Goal: Information Seeking & Learning: Find specific page/section

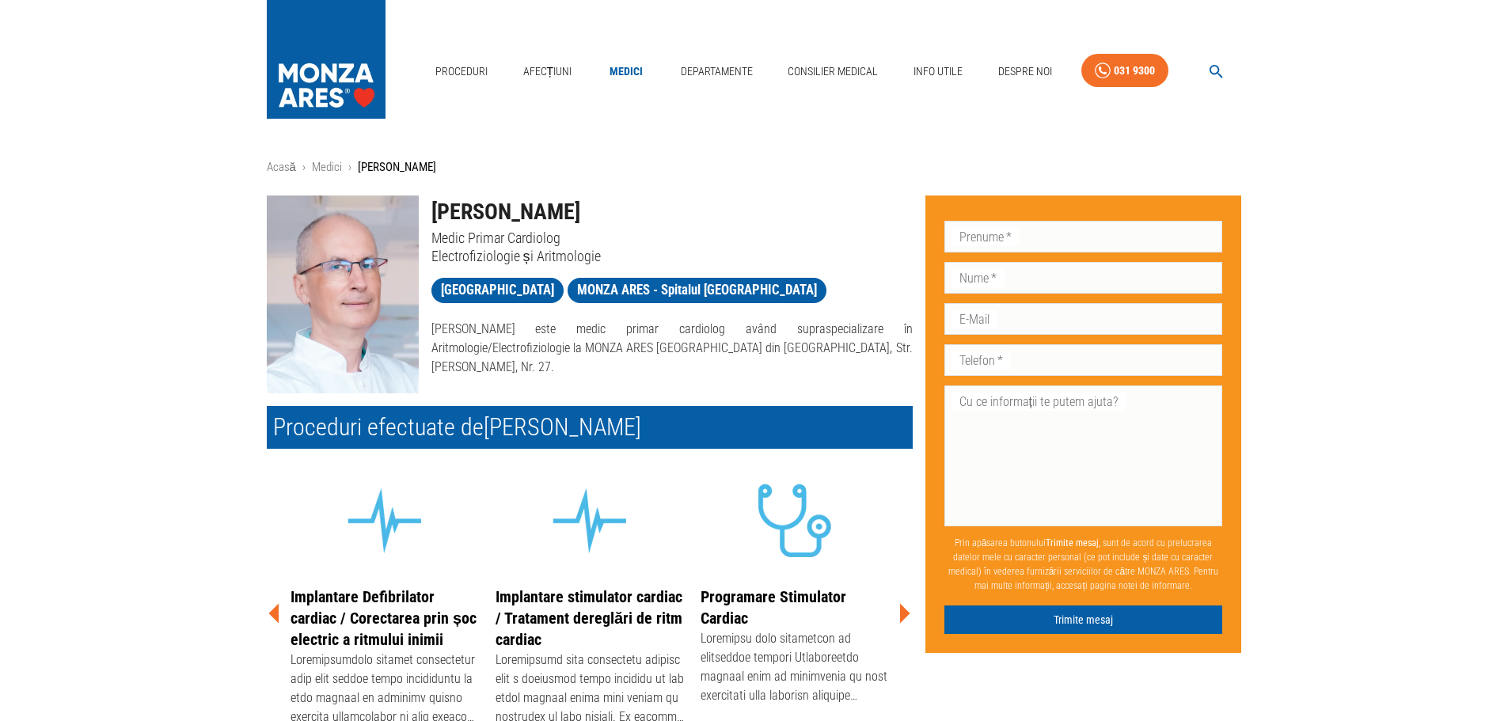
click at [318, 271] on img at bounding box center [343, 295] width 152 height 198
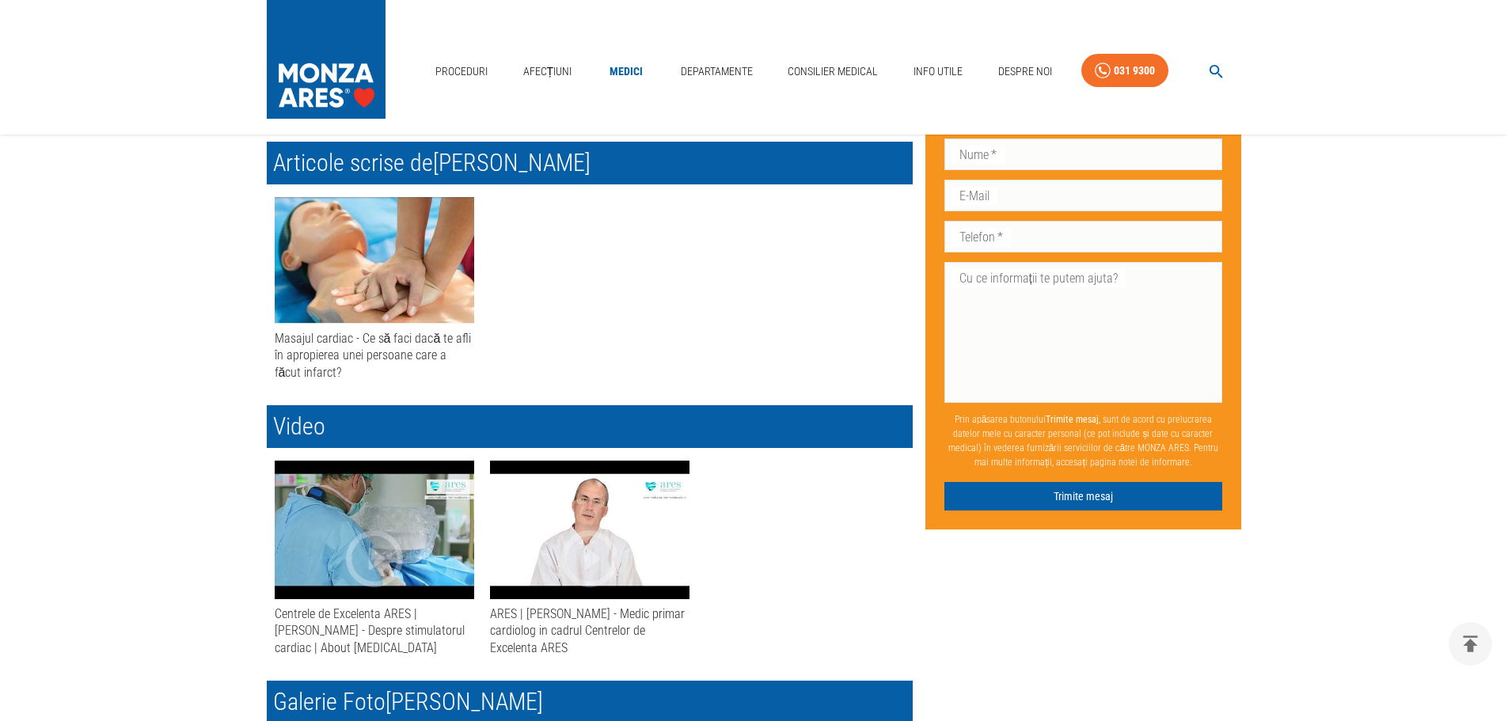
scroll to position [871, 0]
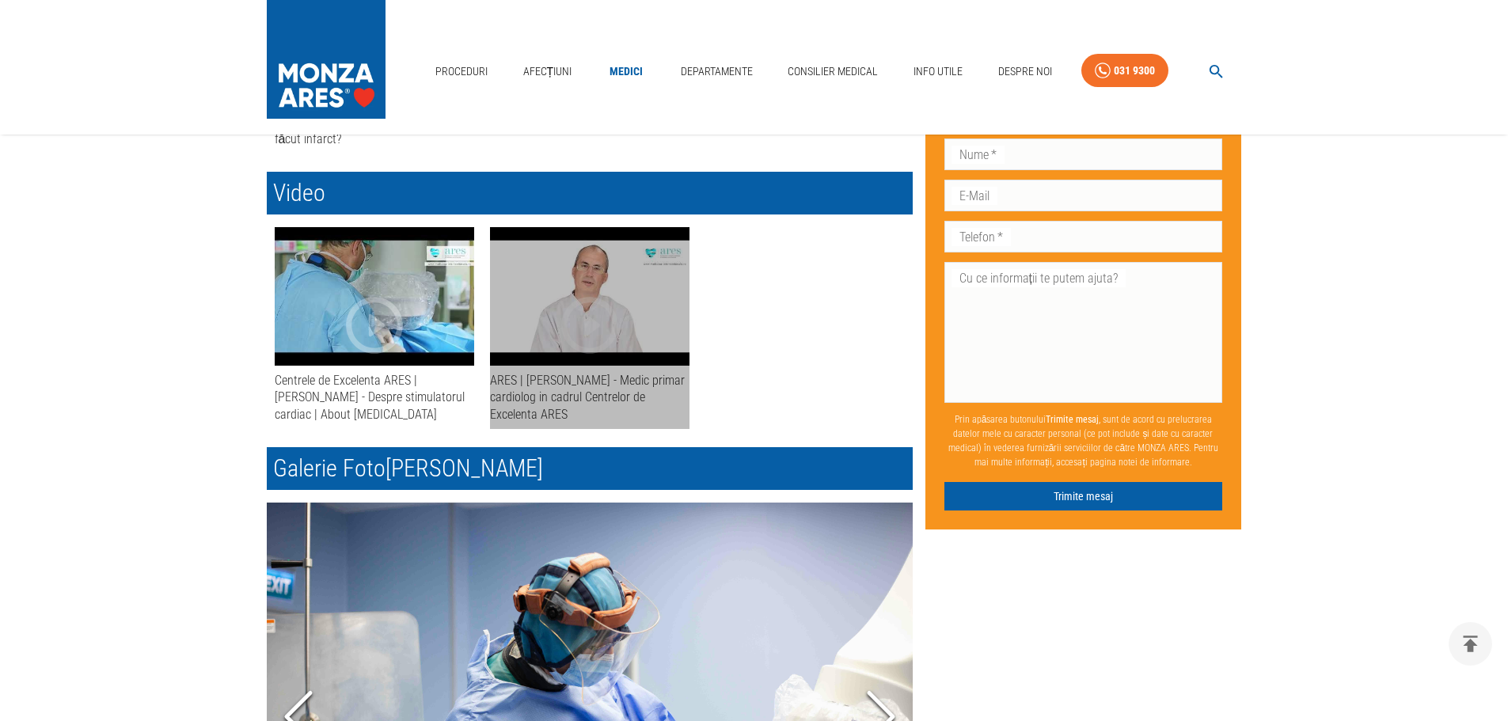
click at [615, 307] on icon "button" at bounding box center [590, 325] width 68 height 68
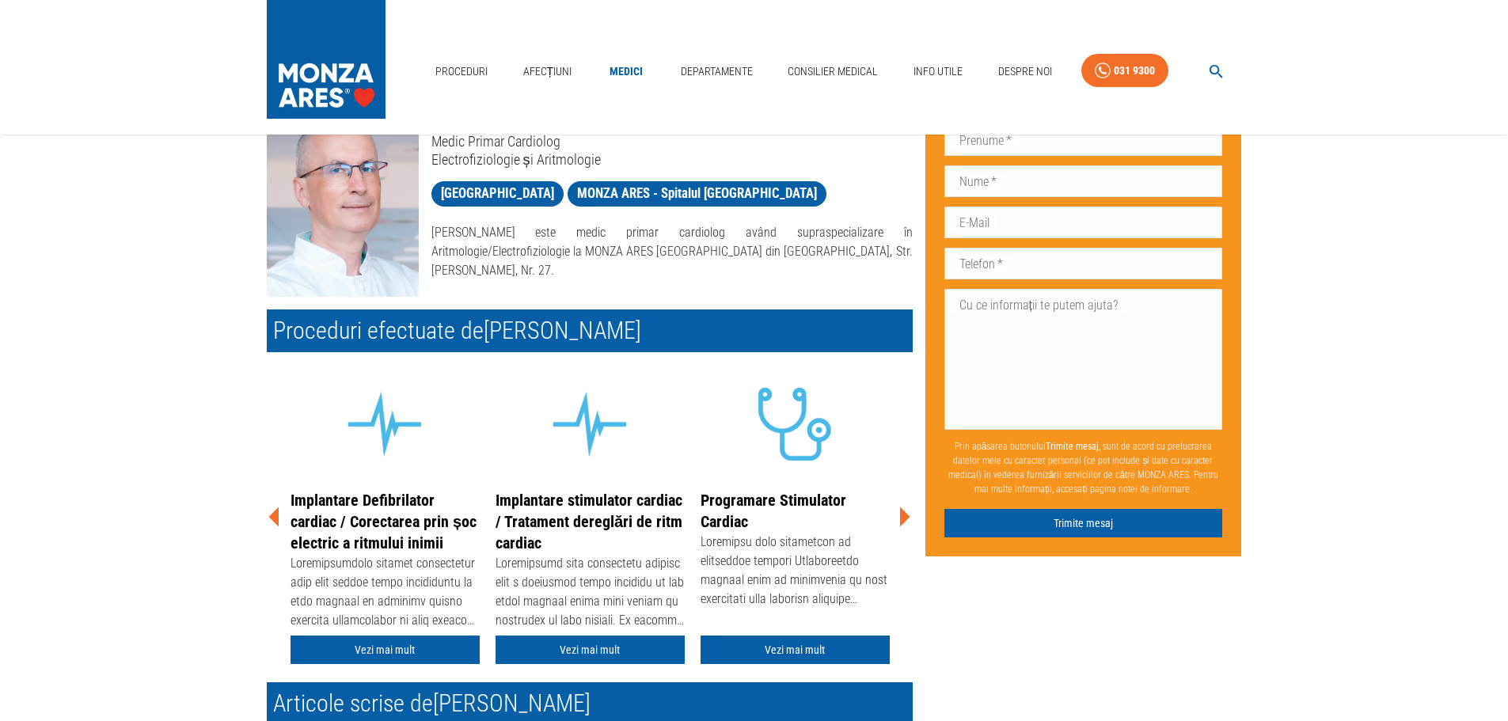
scroll to position [0, 0]
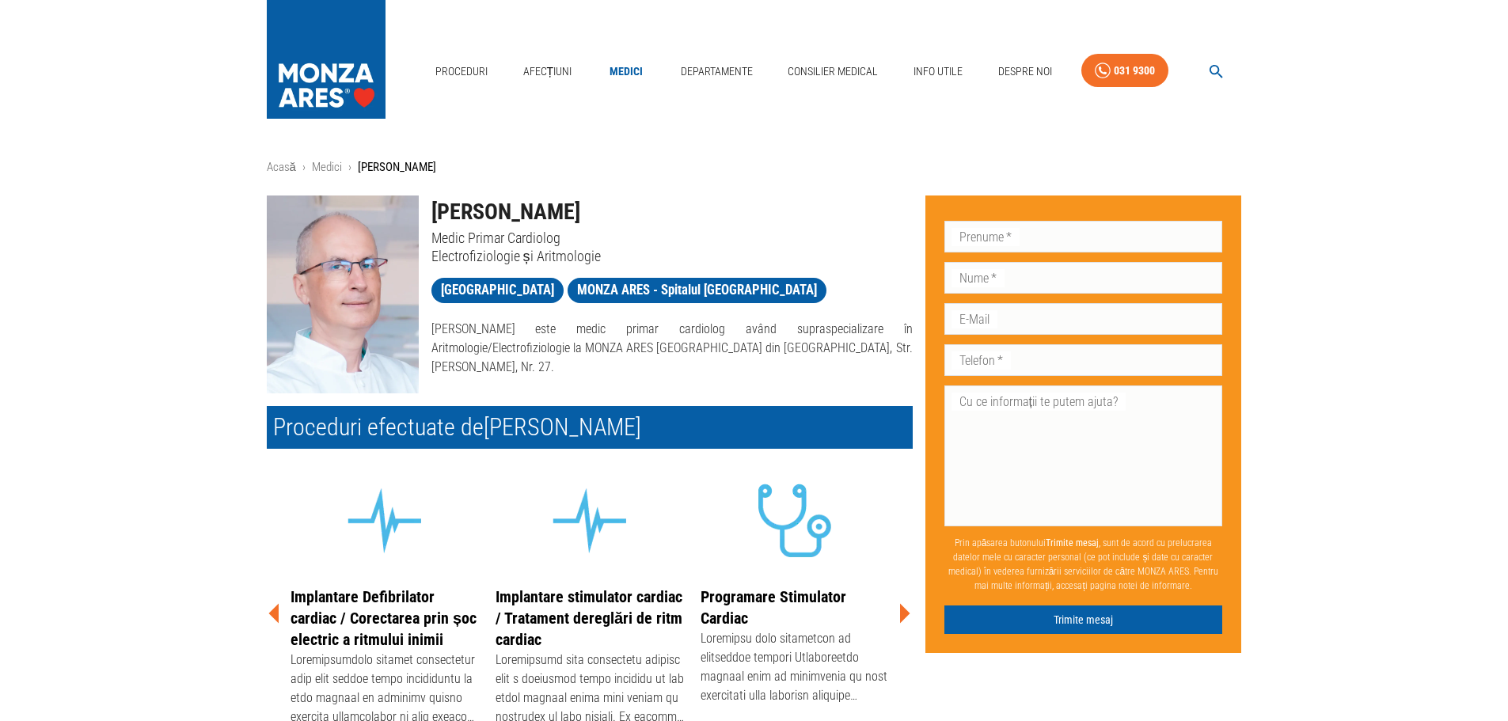
click at [492, 211] on h1 "[PERSON_NAME]" at bounding box center [672, 212] width 481 height 33
click at [792, 329] on p "[PERSON_NAME] este medic primar cardiolog având supraspecializare în Aritmologi…" at bounding box center [672, 348] width 481 height 57
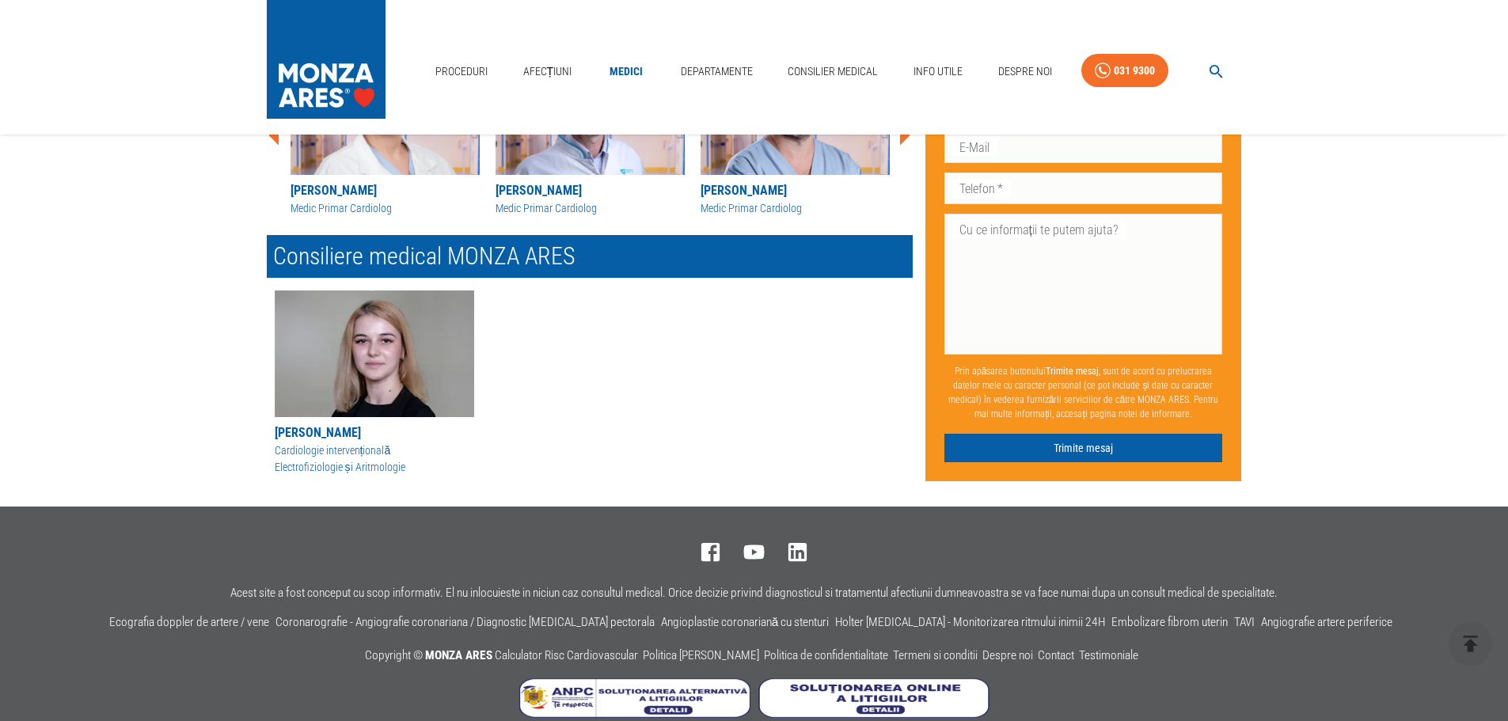
scroll to position [1894, 0]
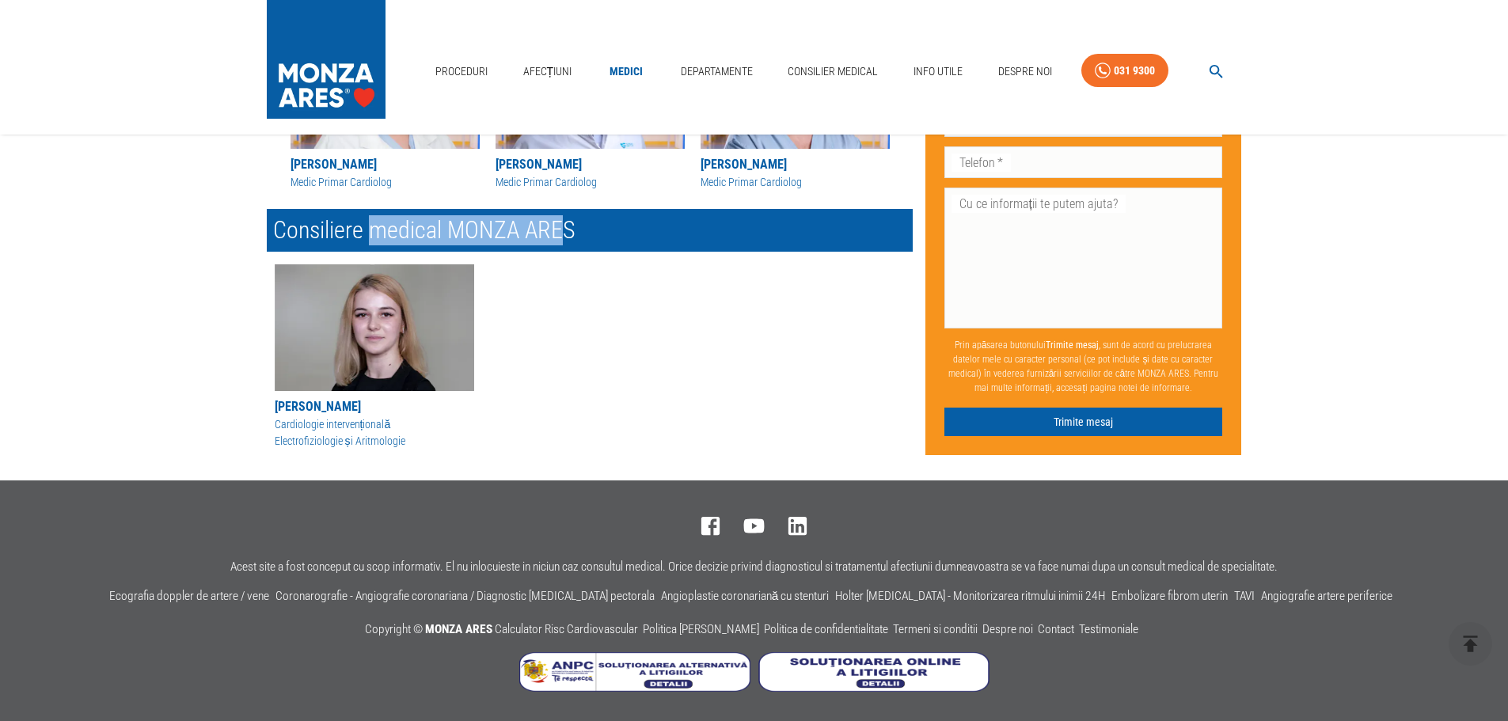
drag, startPoint x: 369, startPoint y: 241, endPoint x: 565, endPoint y: 235, distance: 196.5
click at [565, 235] on h2 "Consiliere medical MONZA ARES" at bounding box center [590, 230] width 646 height 43
click at [633, 279] on div "[PERSON_NAME] Cardiologie intervențională Electrofiziologie și Aritmologie" at bounding box center [590, 359] width 646 height 191
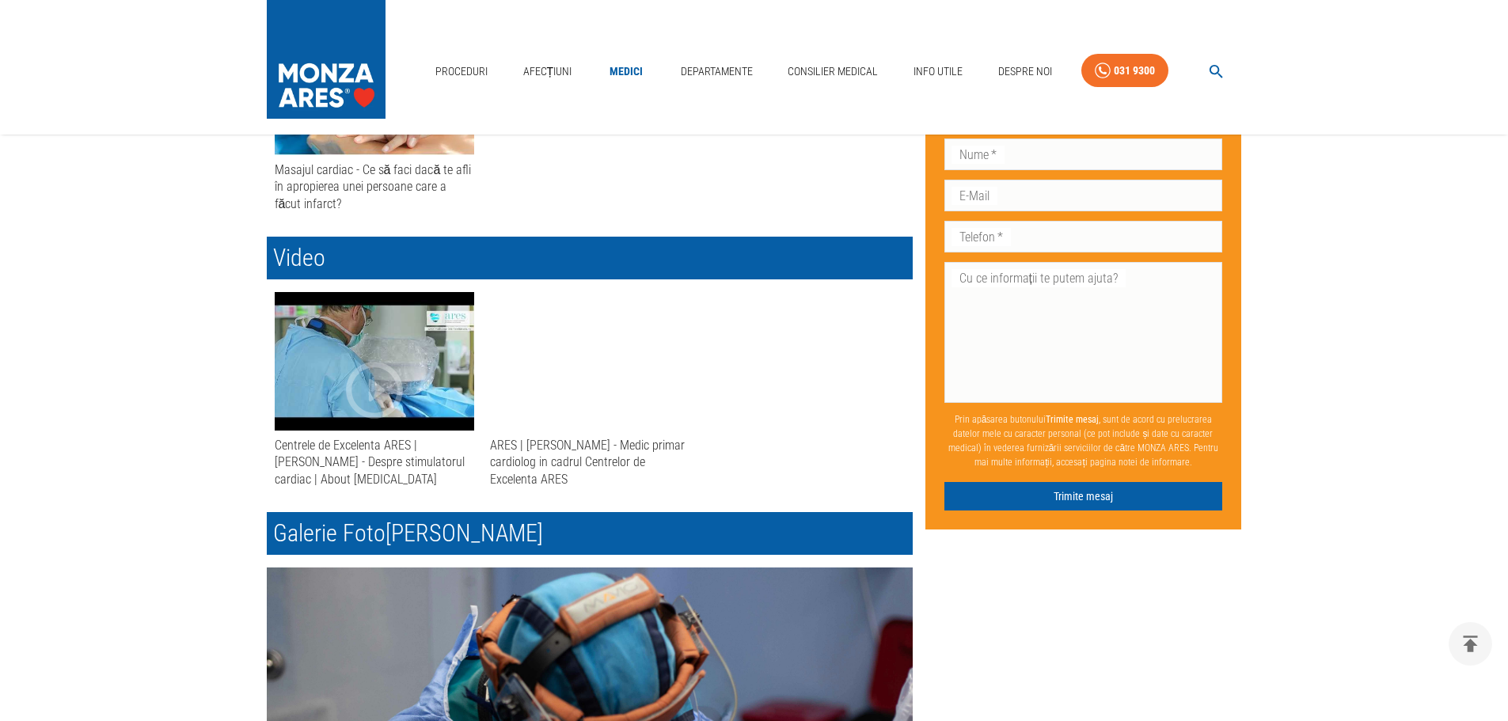
scroll to position [627, 0]
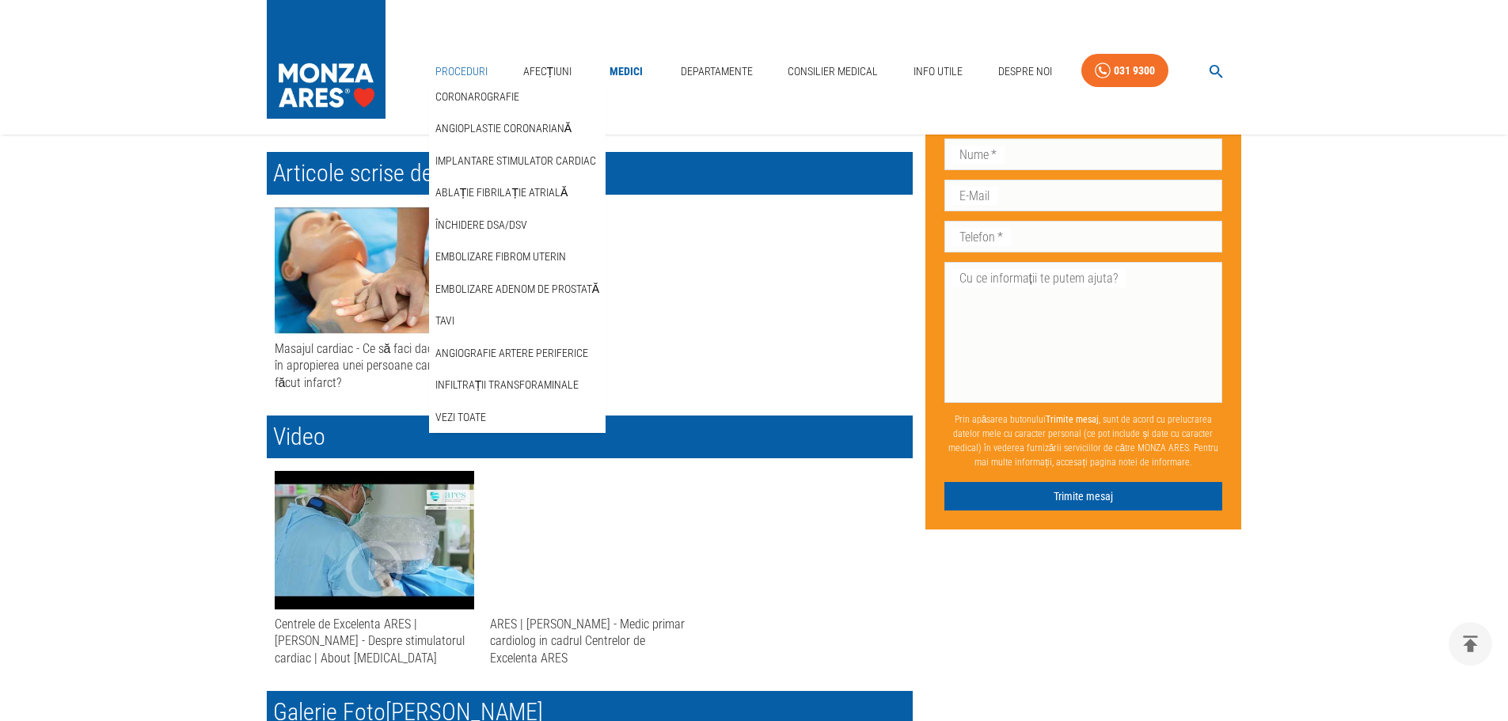
click at [455, 64] on link "Proceduri" at bounding box center [461, 71] width 65 height 32
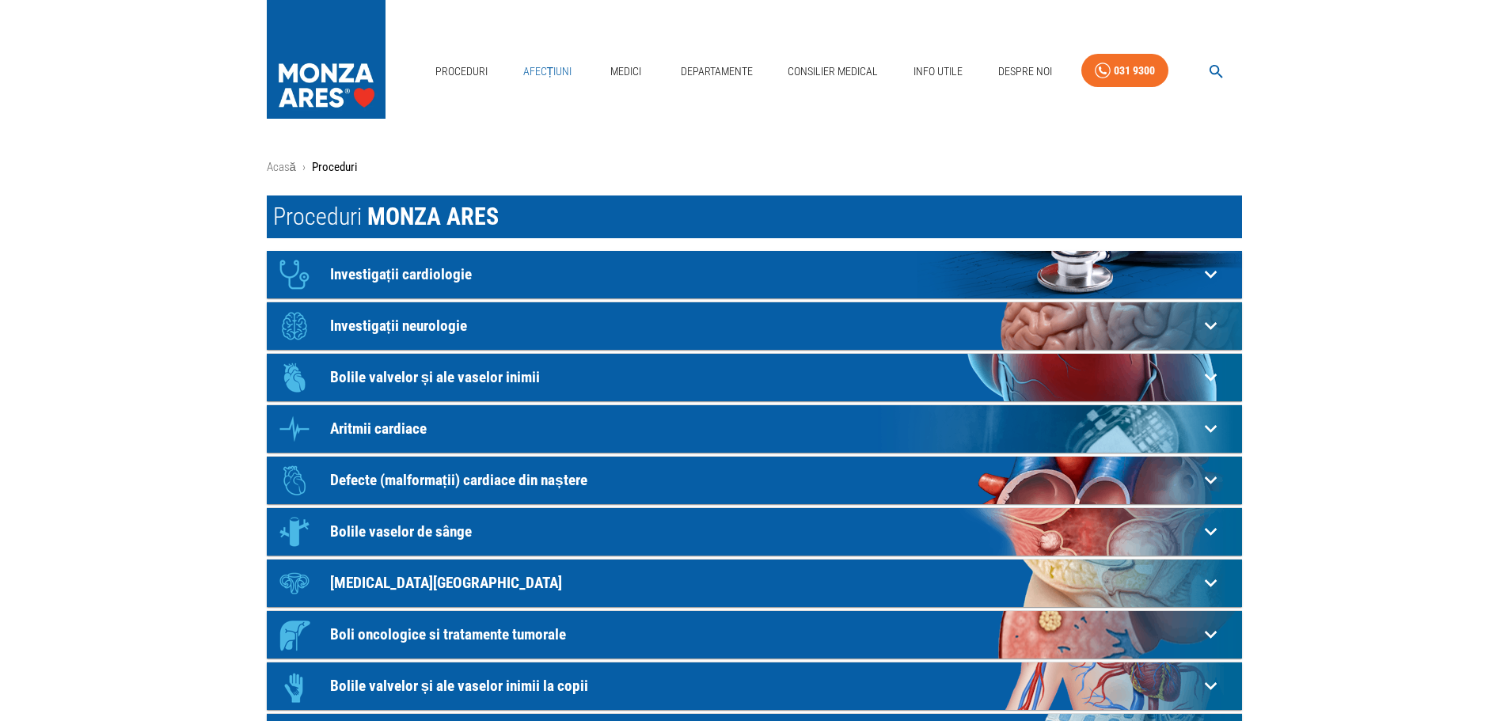
click at [549, 72] on link "Afecțiuni" at bounding box center [548, 71] width 62 height 32
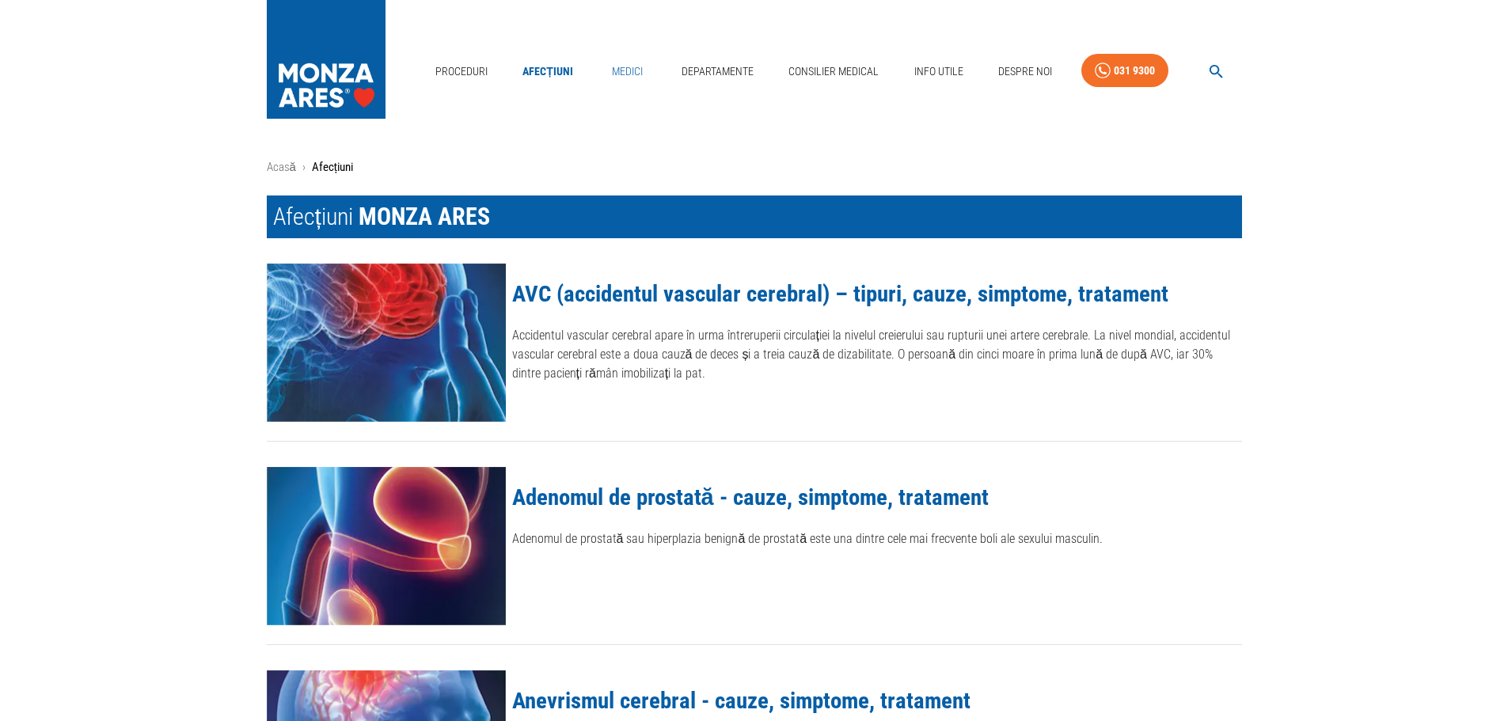
click at [642, 74] on link "Medici" at bounding box center [627, 71] width 51 height 32
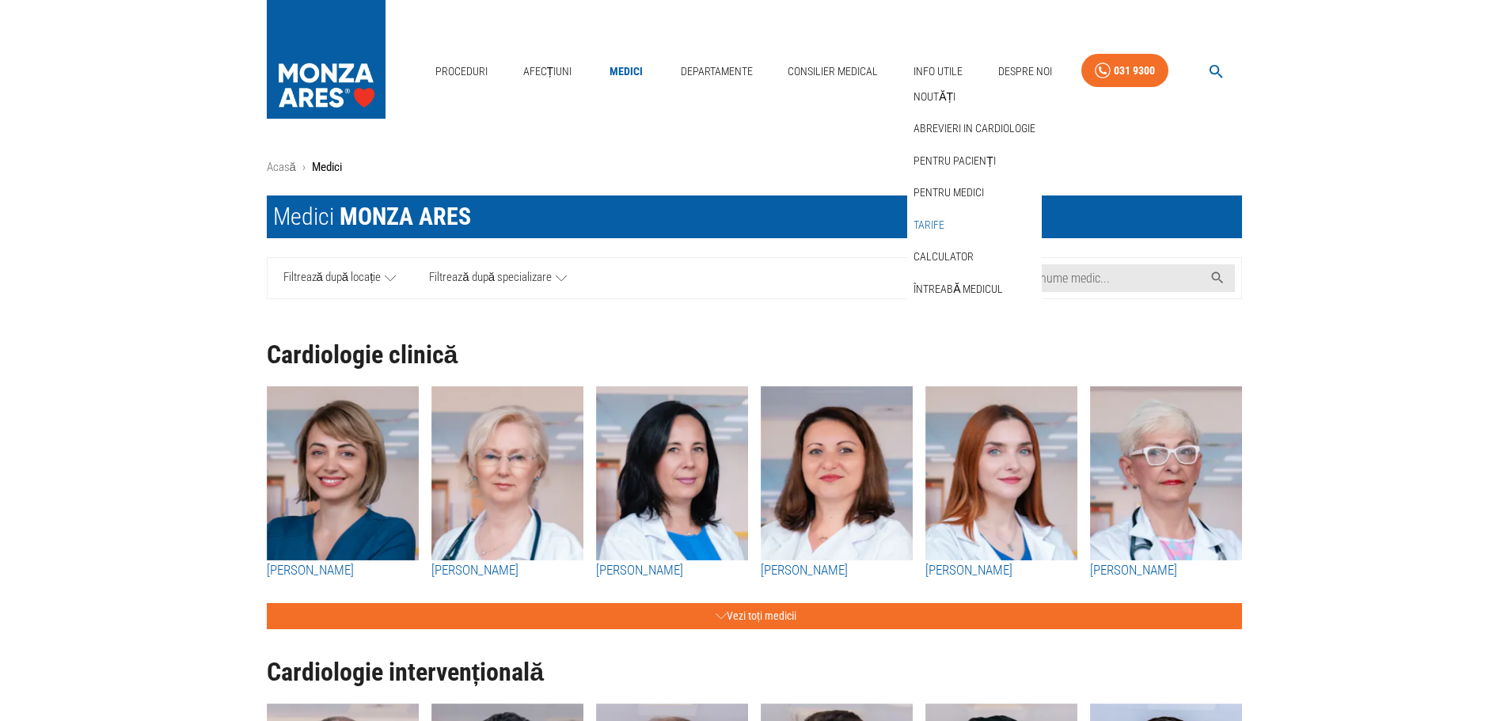
click at [928, 220] on link "Tarife" at bounding box center [929, 225] width 37 height 26
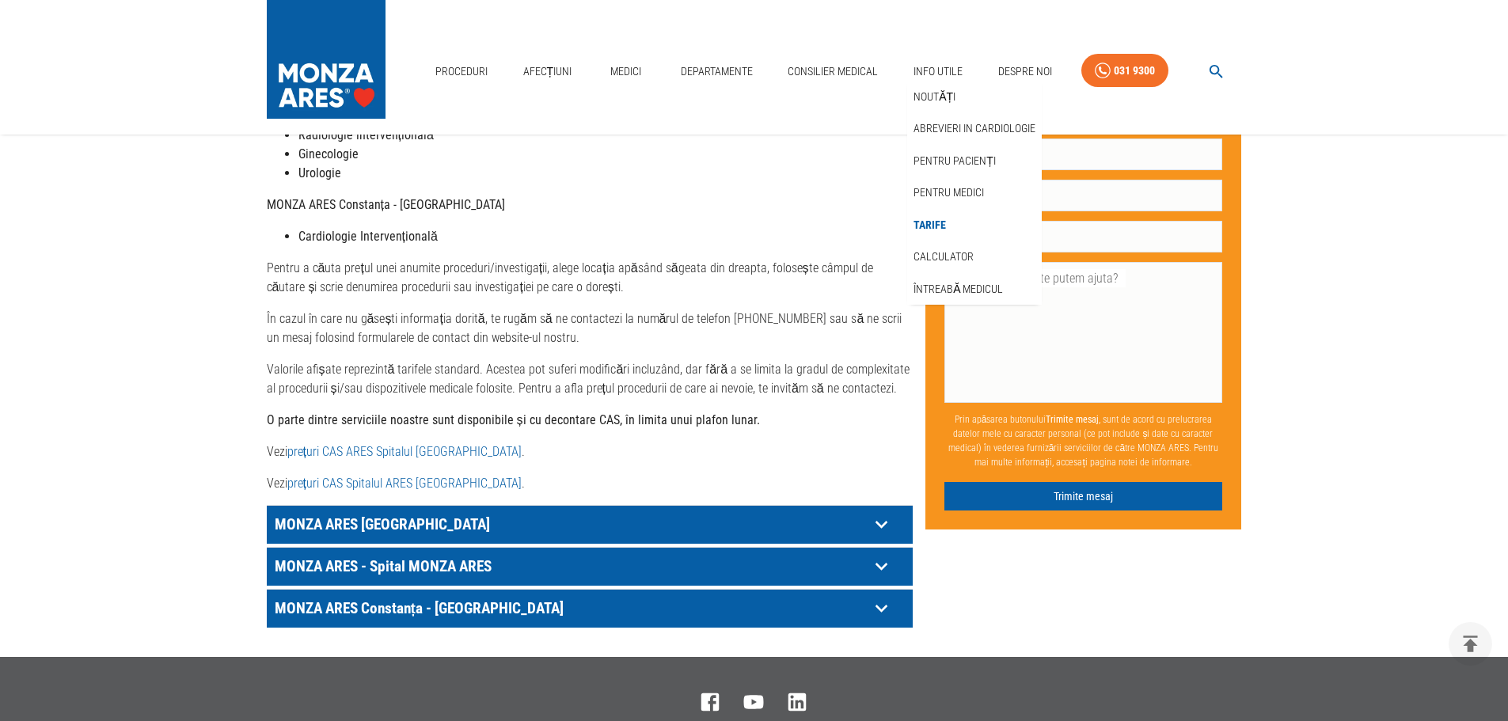
scroll to position [633, 0]
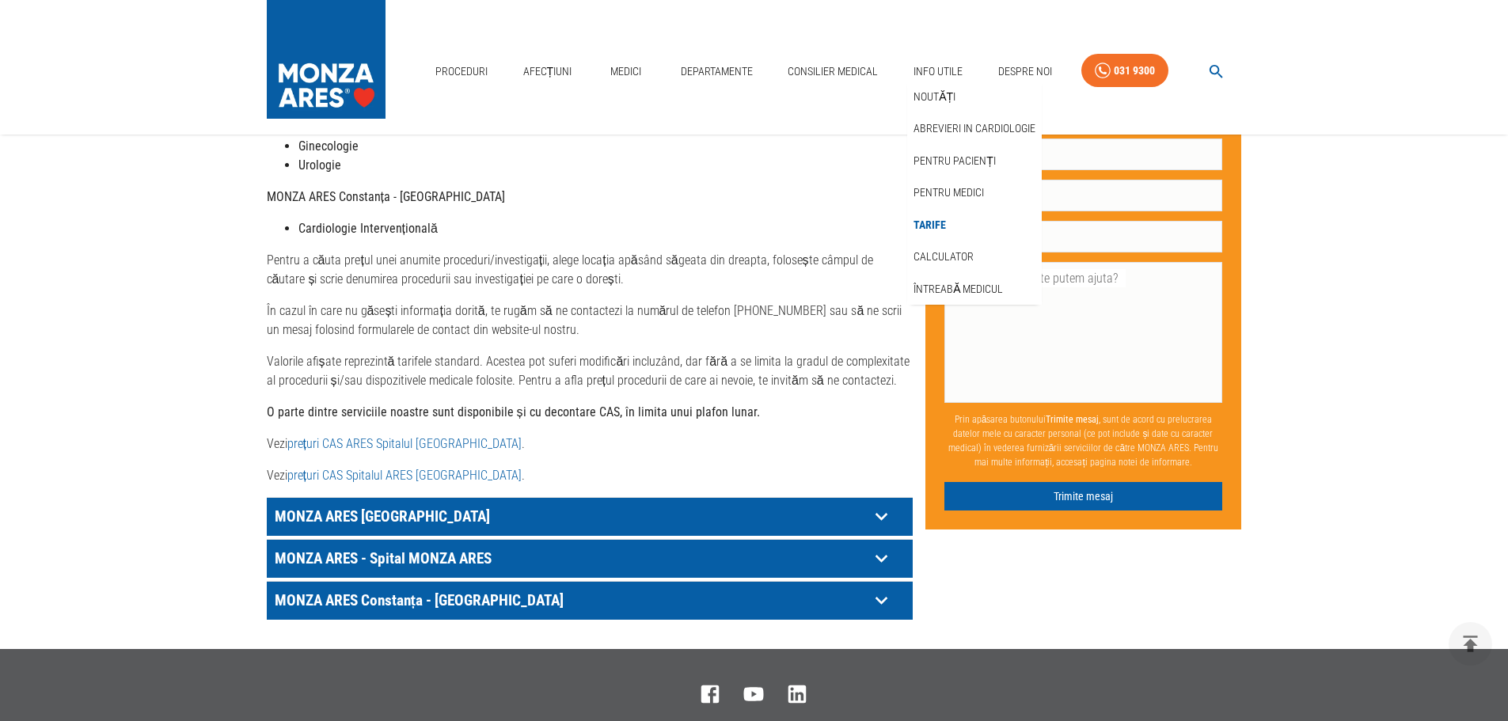
click at [389, 436] on link "prețuri CAS ARES Spitalul [GEOGRAPHIC_DATA]" at bounding box center [404, 443] width 234 height 15
